Goal: Information Seeking & Learning: Learn about a topic

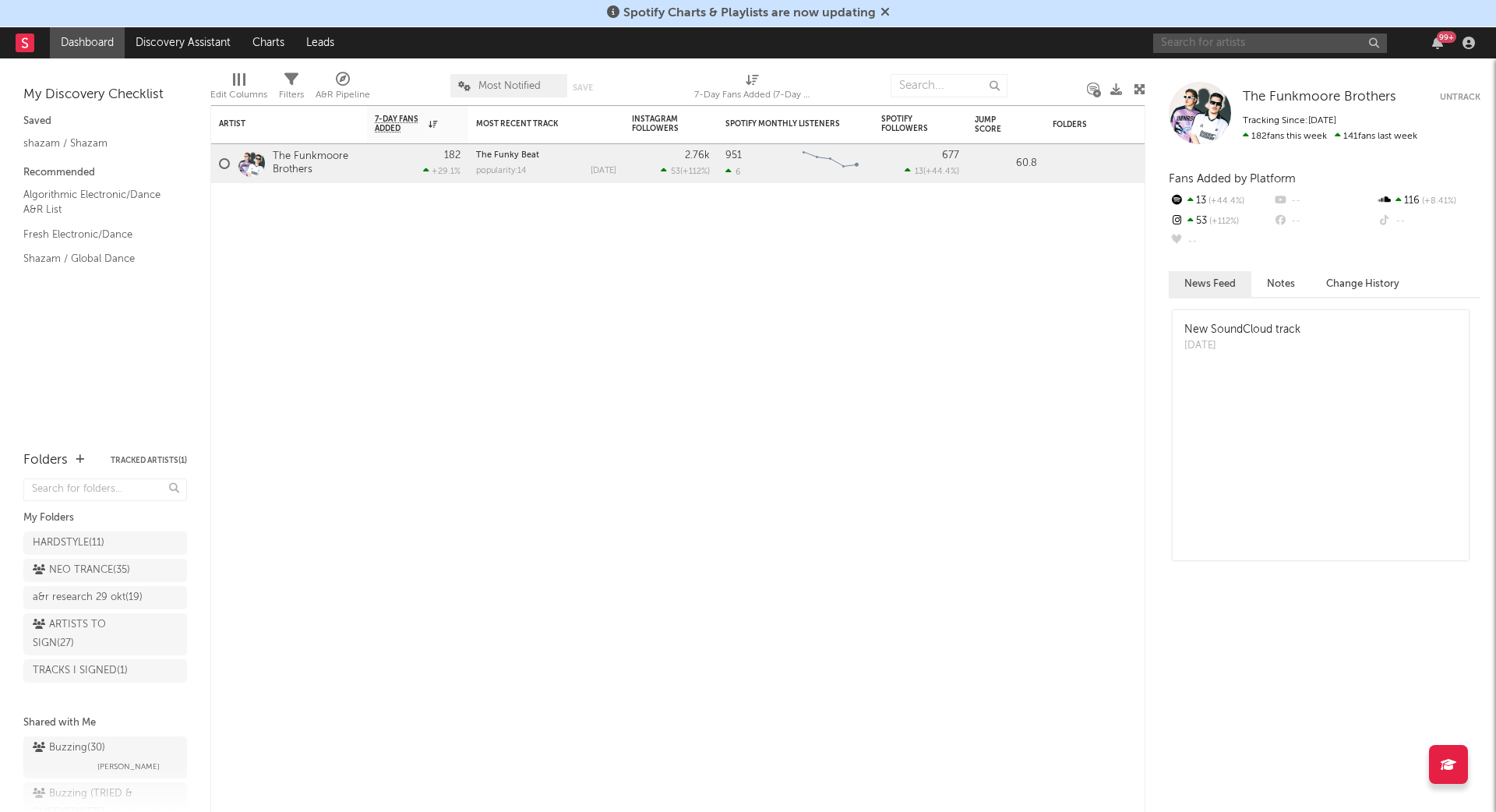
click at [1240, 41] on input "text" at bounding box center [1270, 43] width 233 height 19
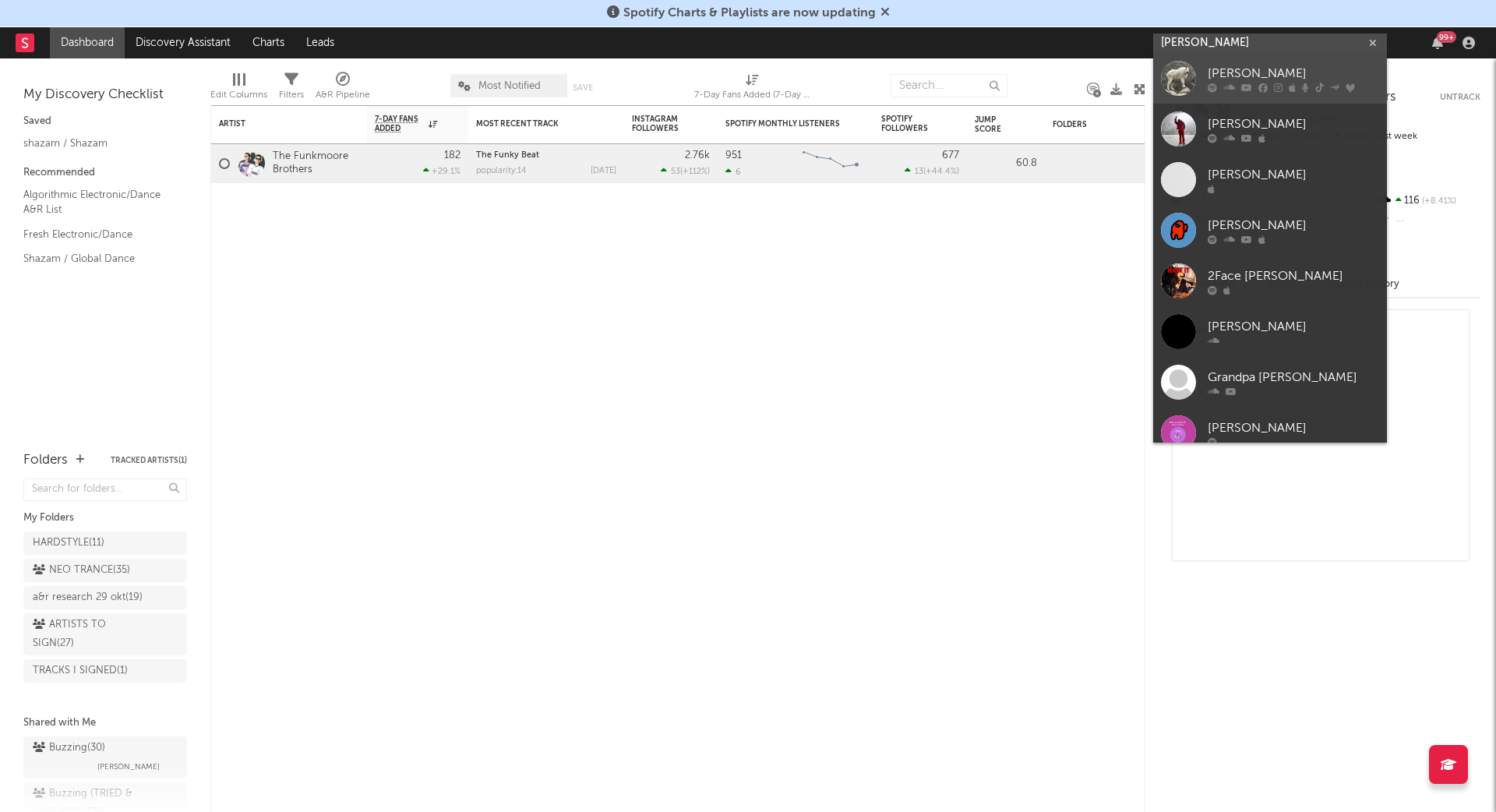
type input "[PERSON_NAME]"
click at [1301, 68] on div "[PERSON_NAME]" at bounding box center [1293, 74] width 171 height 18
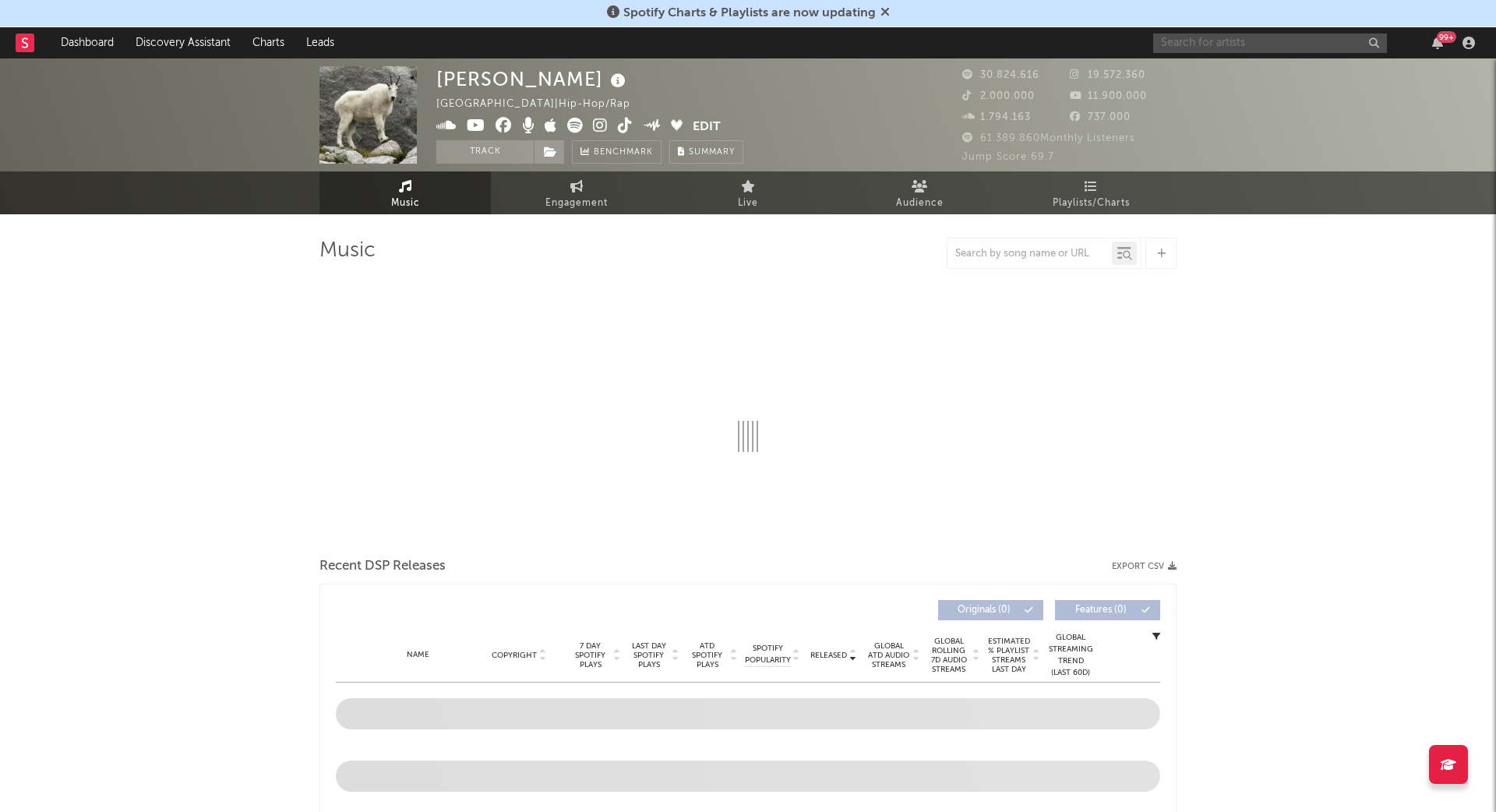
click at [1233, 41] on input "text" at bounding box center [1270, 43] width 233 height 19
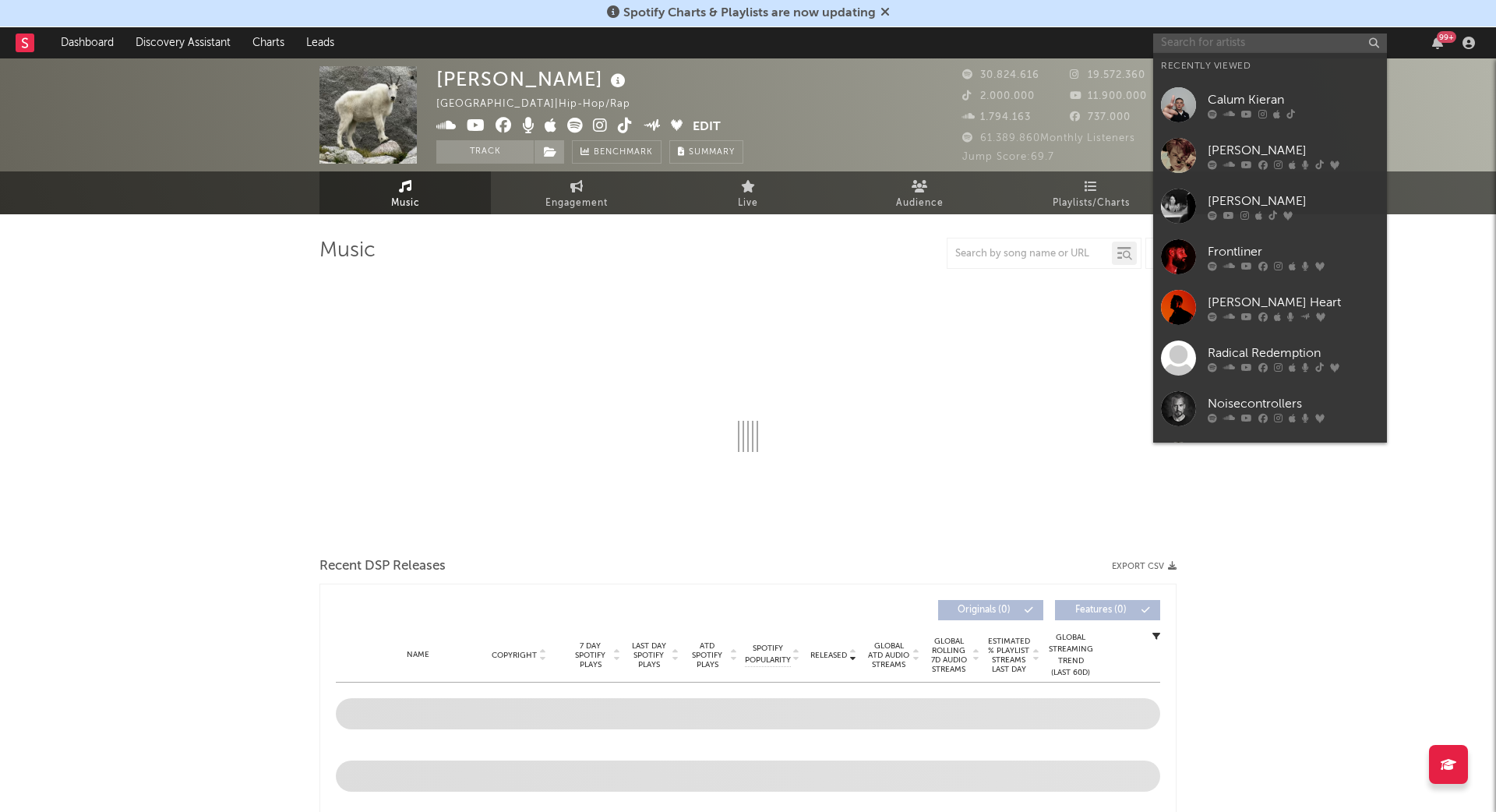
select select "6m"
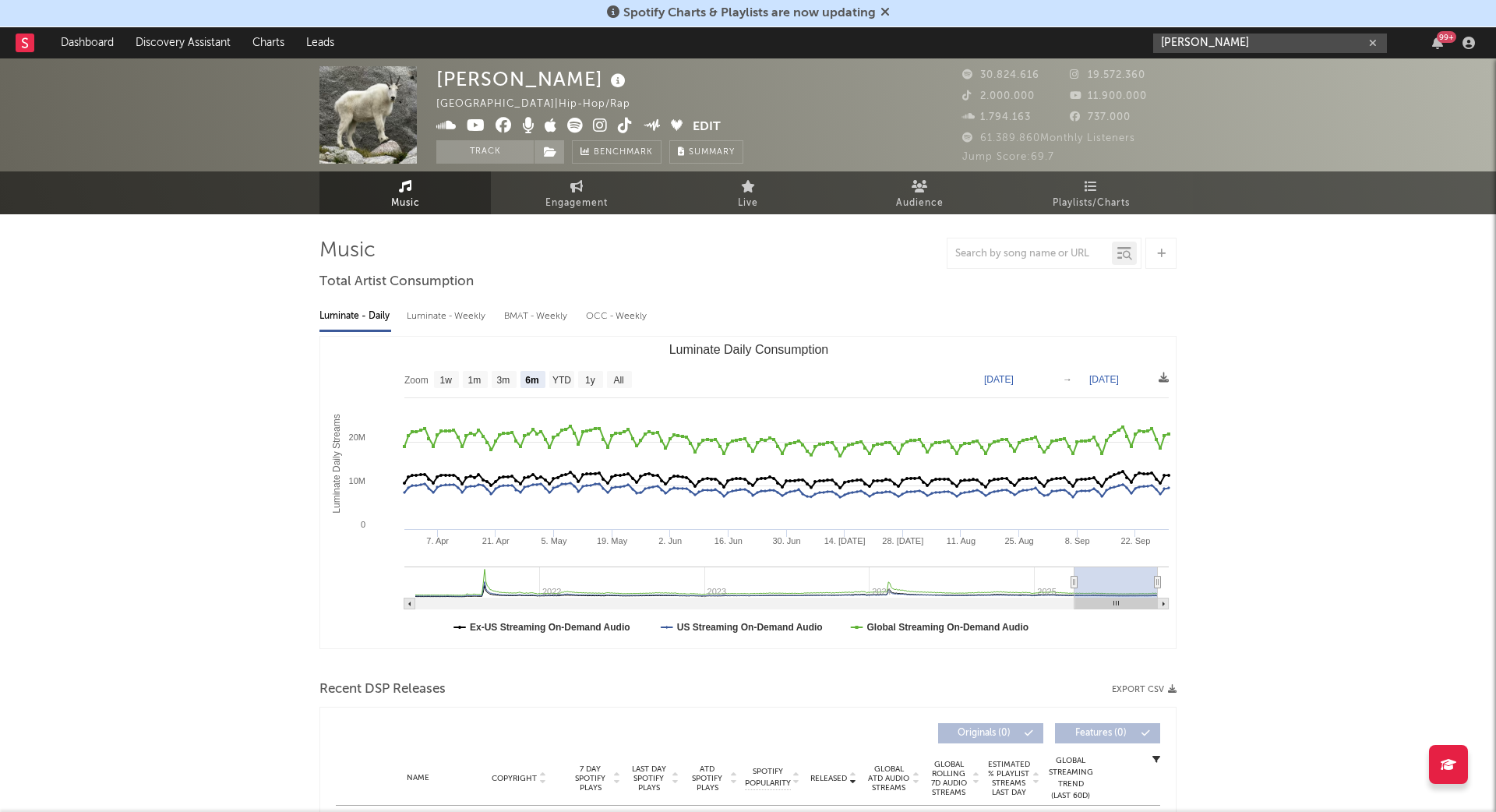
click at [1286, 44] on input "[PERSON_NAME]" at bounding box center [1270, 43] width 233 height 19
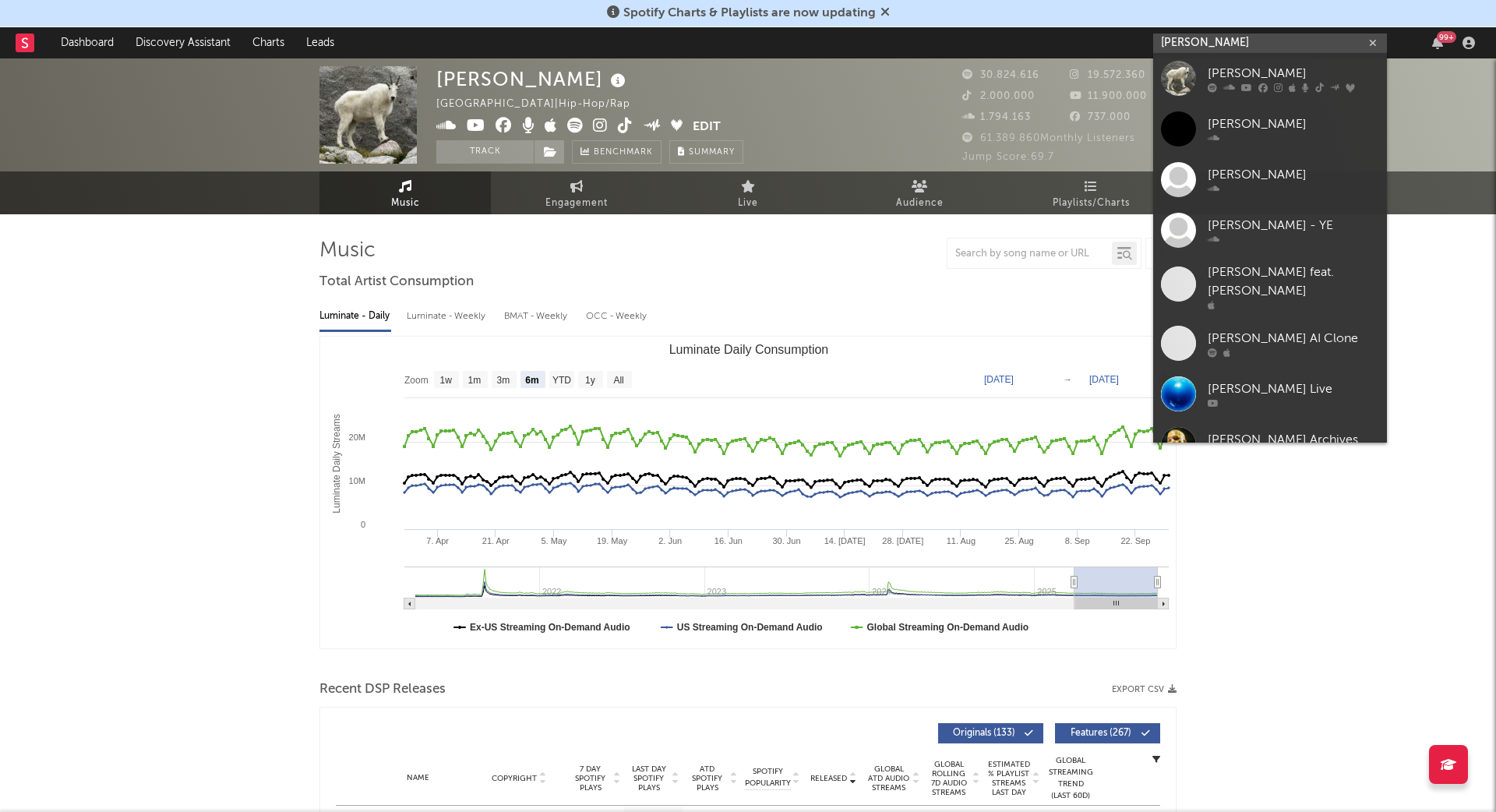
type input "[PERSON_NAME]"
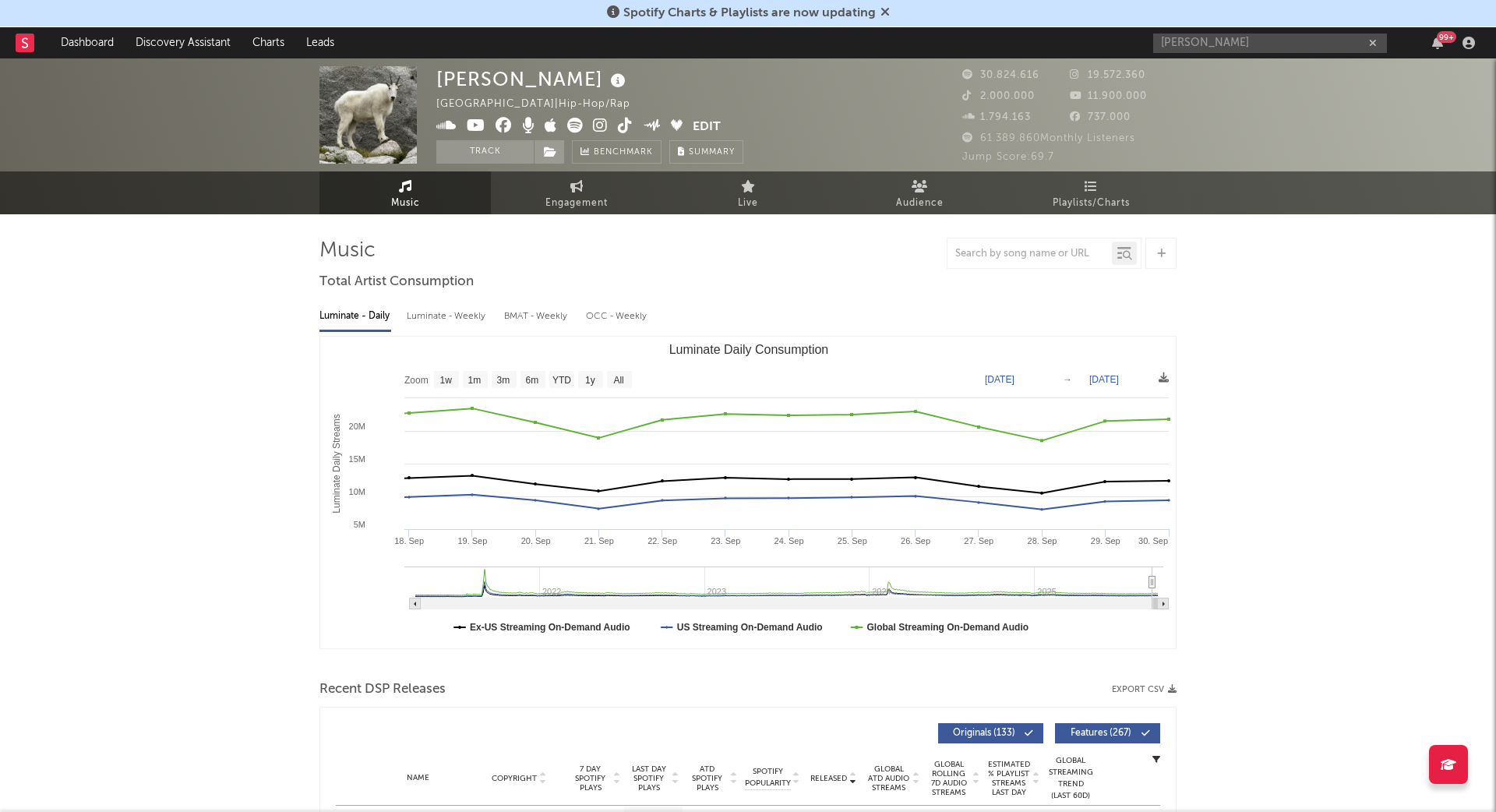
type input "[DATE]"
drag, startPoint x: 1075, startPoint y: 580, endPoint x: 1162, endPoint y: 567, distance: 88.0
click at [1162, 567] on icon "Created with Highcharts 10.3.3 Luminate Daily Streams Luminate Daily Consumptio…" at bounding box center [748, 492] width 856 height 311
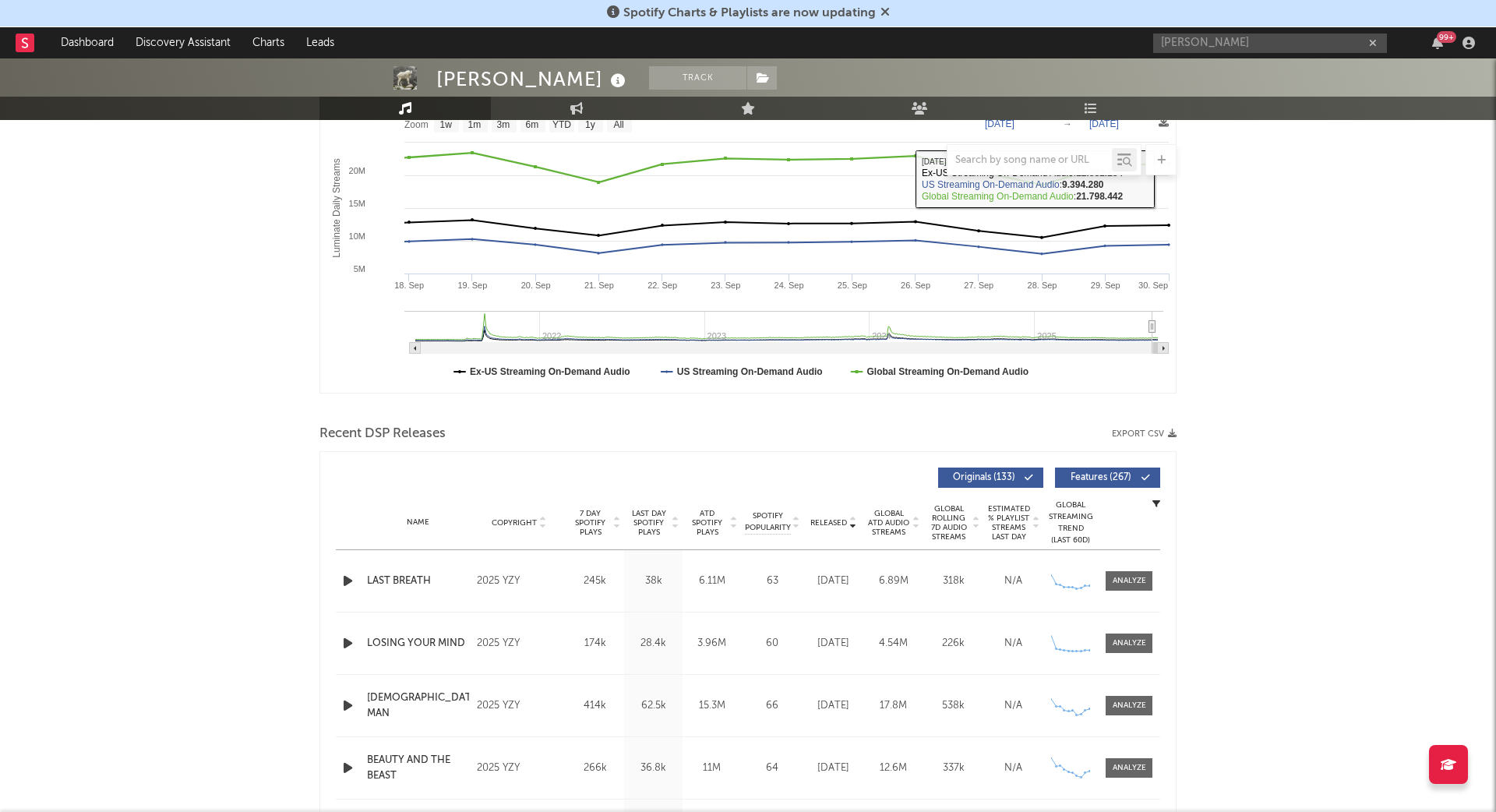
scroll to position [595, 0]
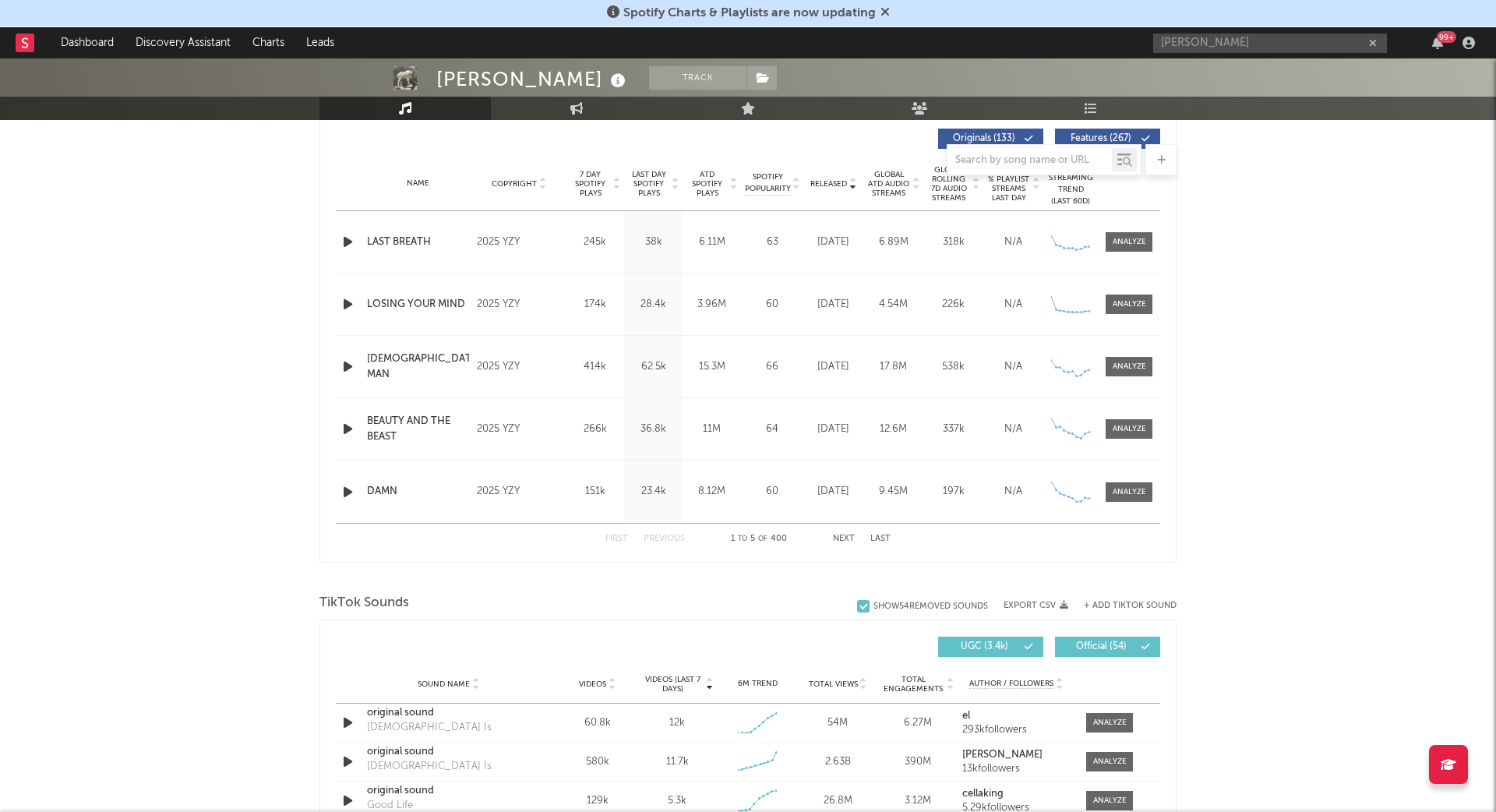
click at [659, 175] on div at bounding box center [747, 160] width 857 height 32
click at [646, 182] on span "Last Day Spotify Plays" at bounding box center [648, 184] width 41 height 28
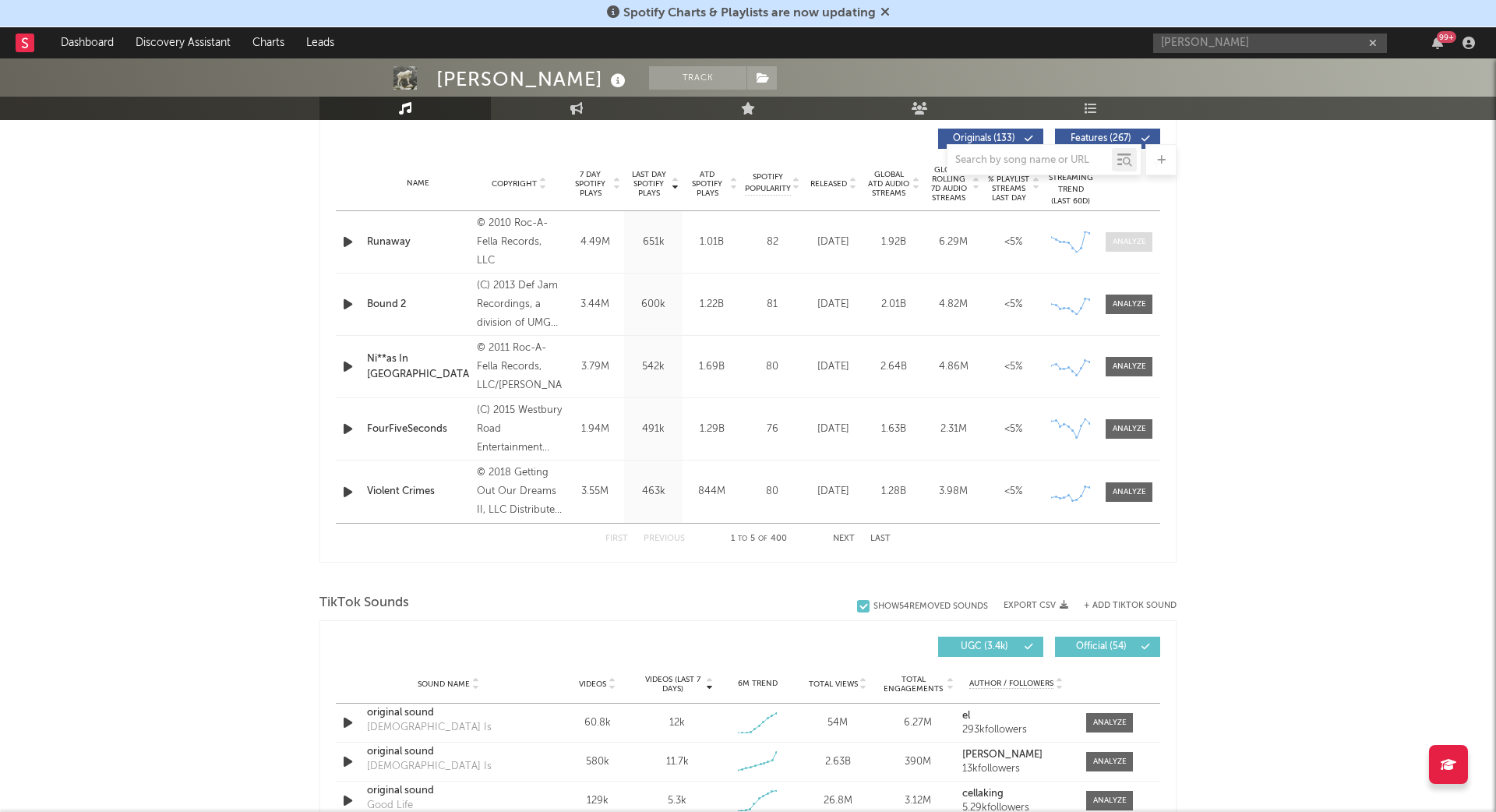
click at [1138, 236] on div at bounding box center [1129, 241] width 33 height 11
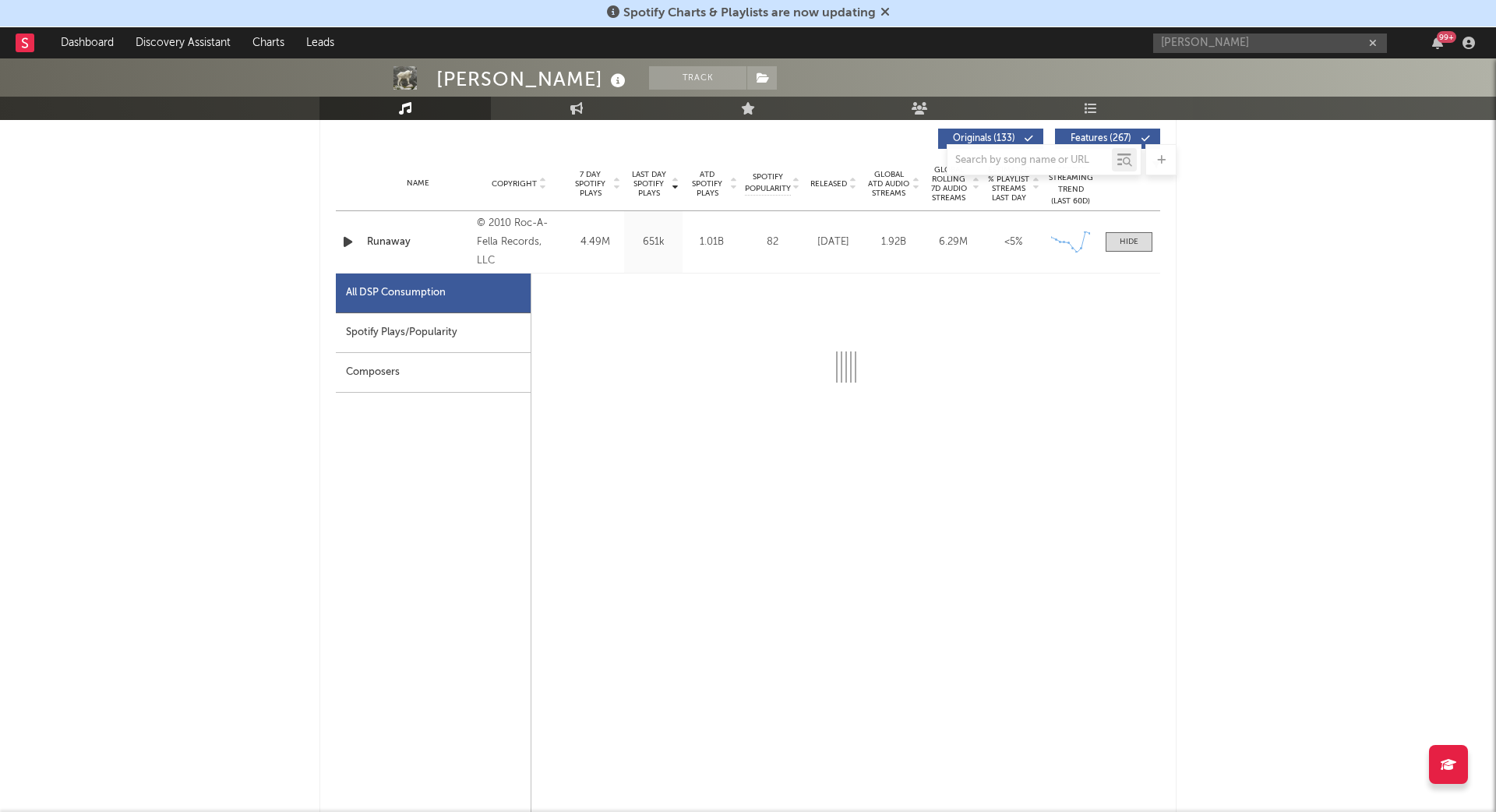
select select "6m"
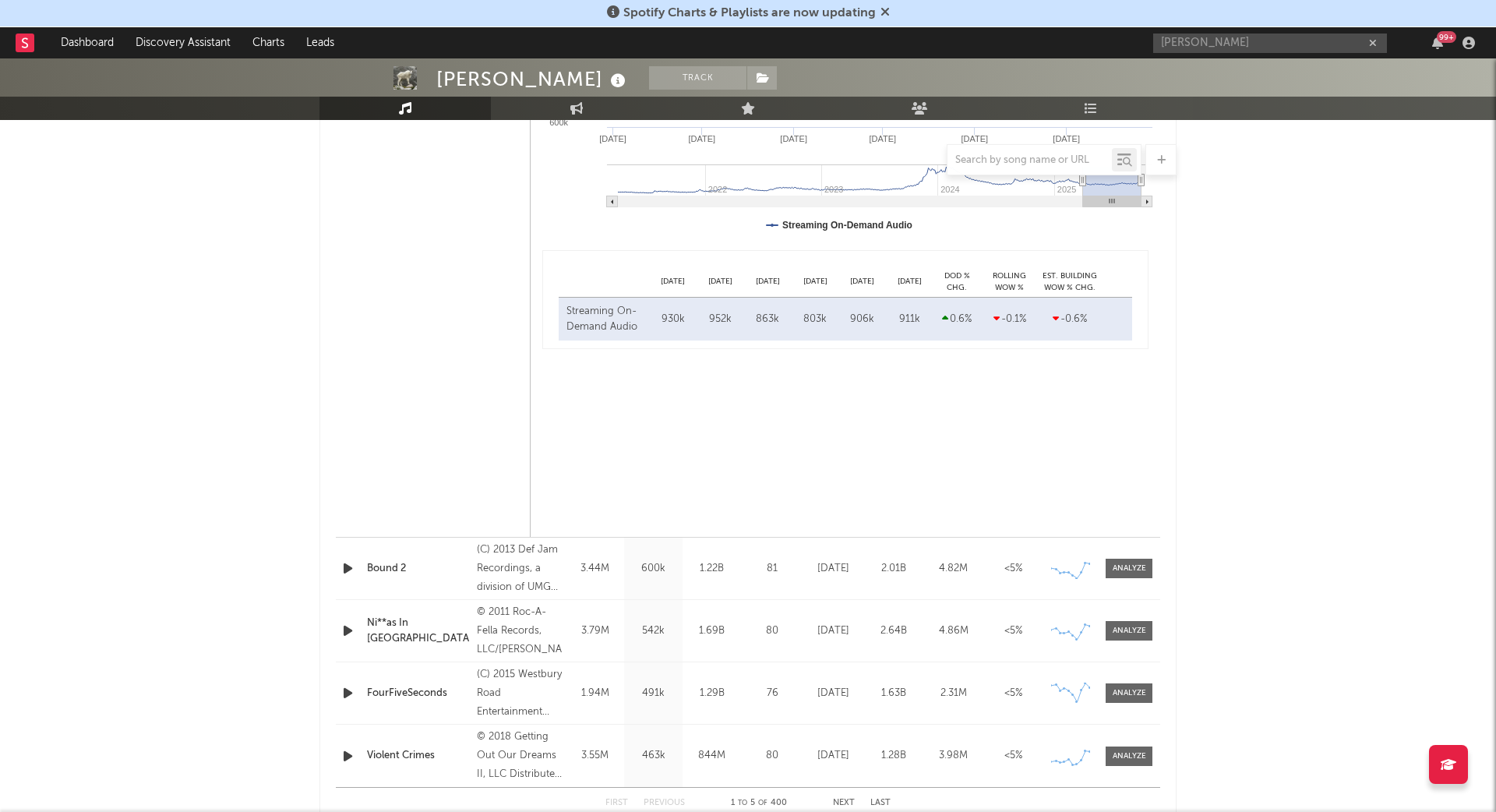
scroll to position [1010, 0]
